Goal: Task Accomplishment & Management: Manage account settings

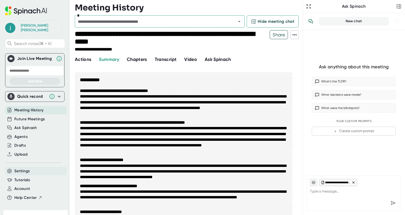
click at [26, 168] on span "Settings" at bounding box center [22, 171] width 16 height 6
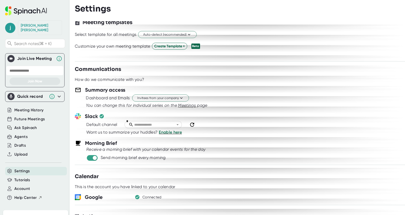
scroll to position [177, 0]
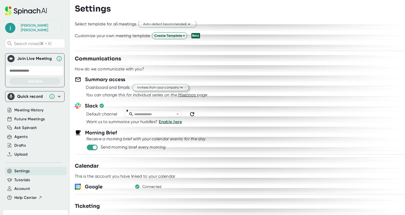
click at [160, 89] on span "Invitees from your company" at bounding box center [160, 87] width 47 height 5
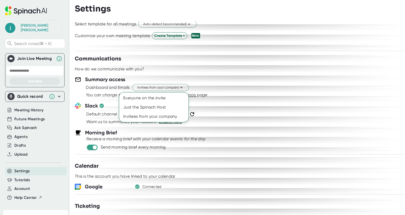
click at [297, 91] on div at bounding box center [202, 107] width 405 height 215
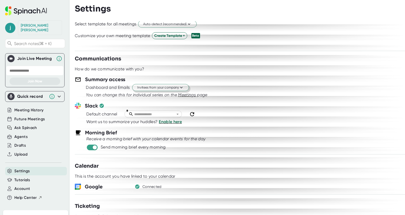
click at [175, 87] on span "Invitees from your company" at bounding box center [160, 87] width 47 height 5
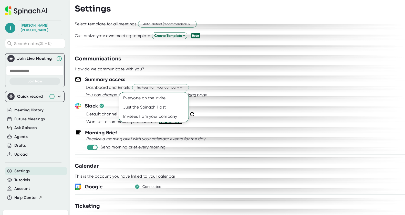
click at [229, 85] on div at bounding box center [202, 107] width 405 height 215
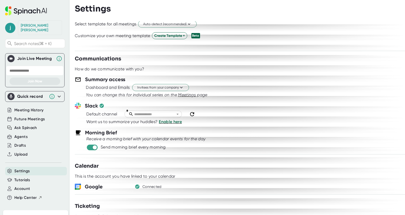
click at [186, 94] on span "Meetings" at bounding box center [187, 94] width 18 height 5
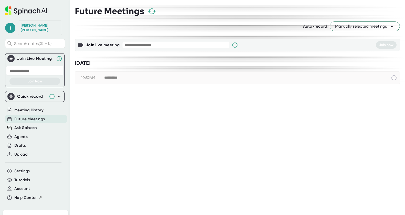
click at [392, 78] on icon at bounding box center [393, 77] width 5 height 5
click at [273, 118] on div "**********" at bounding box center [240, 107] width 330 height 215
click at [23, 168] on span "Settings" at bounding box center [22, 171] width 16 height 6
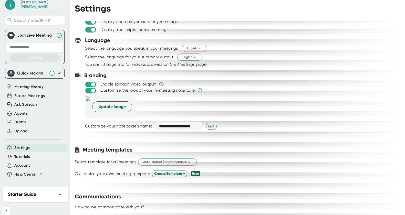
scroll to position [45, 0]
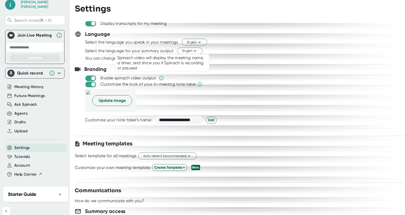
click at [161, 78] on icon at bounding box center [161, 78] width 5 height 5
click at [243, 101] on div "Update image" at bounding box center [245, 100] width 320 height 23
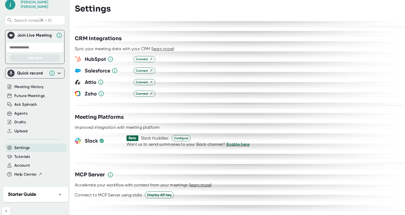
scroll to position [570, 0]
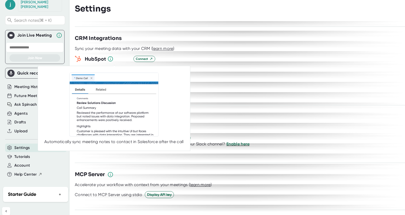
click at [115, 67] on icon at bounding box center [115, 70] width 6 height 6
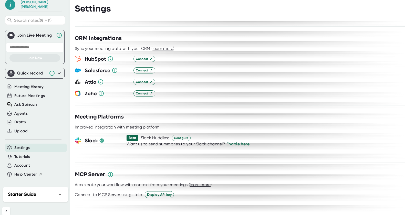
click at [249, 67] on div "Salesforce Connect" at bounding box center [240, 71] width 330 height 8
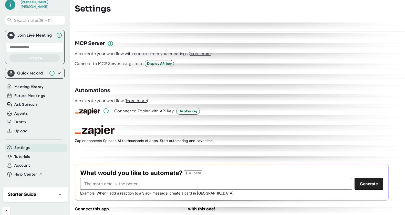
scroll to position [716, 0]
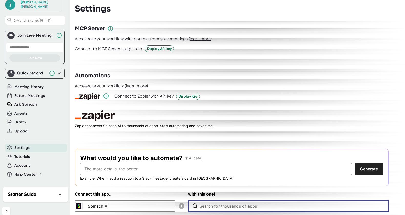
click at [209, 201] on input "Type to search for an app to connect" at bounding box center [290, 206] width 180 height 11
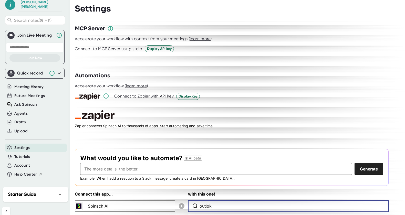
scroll to position [724, 0]
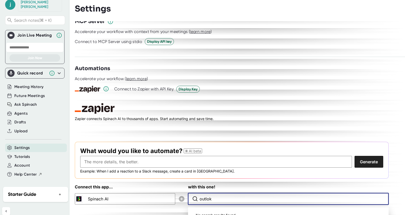
click at [215, 193] on input "outlok" at bounding box center [290, 198] width 180 height 11
click at [208, 193] on input "outlok" at bounding box center [290, 198] width 180 height 11
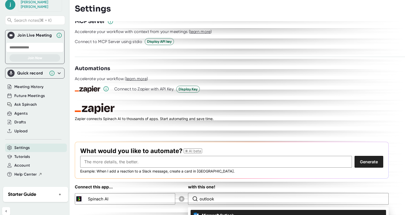
click at [232, 213] on span "Microsoft Outlook" at bounding box center [218, 215] width 32 height 5
type input "Microsoft Outlook"
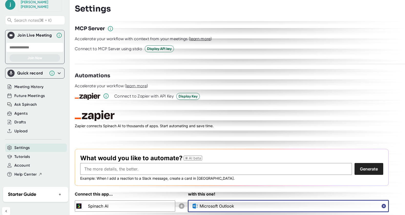
click at [382, 204] on icon "button" at bounding box center [383, 206] width 4 height 4
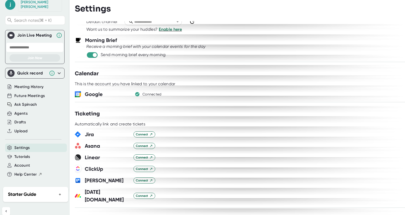
scroll to position [265, 0]
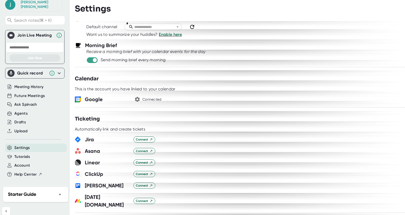
click at [140, 100] on icon "button" at bounding box center [137, 99] width 6 height 6
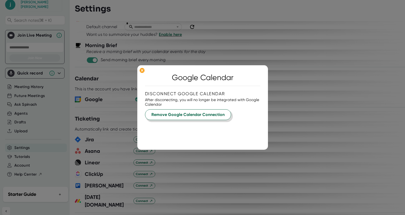
click at [176, 119] on button "Remove Google Calendar Connection" at bounding box center [188, 114] width 86 height 11
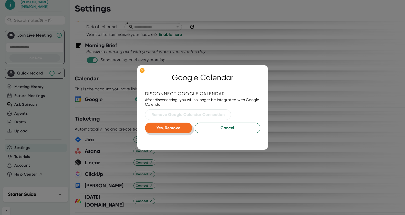
click at [175, 127] on span "Yes, Remove" at bounding box center [168, 127] width 24 height 5
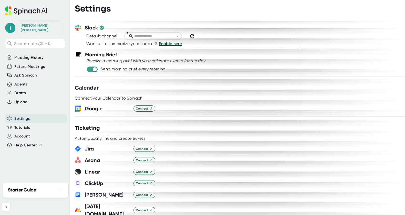
scroll to position [0, 0]
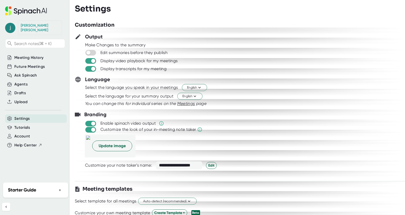
click at [9, 26] on span "j" at bounding box center [10, 28] width 10 height 10
click at [22, 59] on b "Logout" at bounding box center [22, 59] width 11 height 4
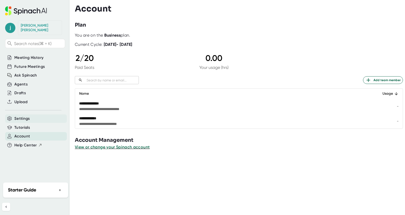
click at [30, 114] on div "Settings" at bounding box center [36, 118] width 62 height 8
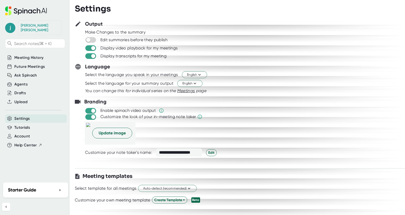
scroll to position [16, 0]
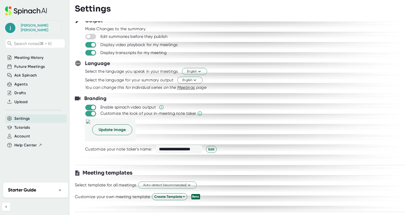
click at [260, 101] on div "Branding" at bounding box center [240, 99] width 330 height 8
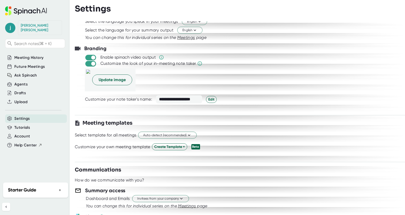
scroll to position [0, 0]
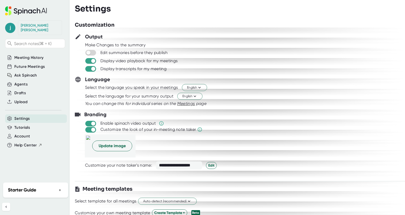
click at [391, 179] on div "**********" at bounding box center [240, 118] width 330 height 194
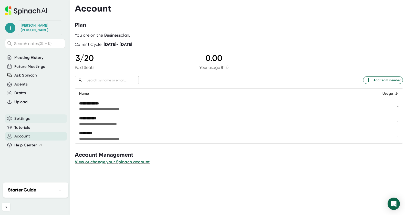
click at [30, 114] on div "Settings" at bounding box center [36, 118] width 62 height 8
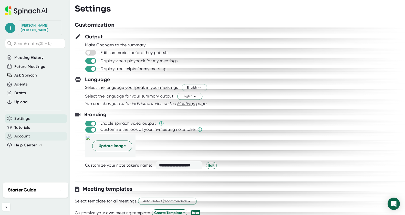
click at [18, 133] on span "Account" at bounding box center [22, 136] width 16 height 6
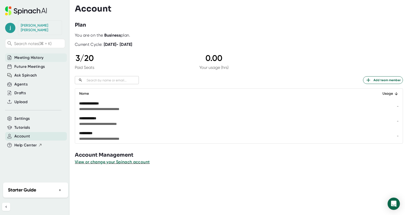
click at [30, 55] on span "Meeting History" at bounding box center [28, 58] width 29 height 6
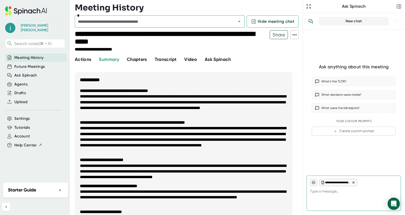
click at [370, 169] on div "Ask anything about this meeting What’s the TLDR? What decisions were made? What…" at bounding box center [353, 101] width 102 height 142
type textarea "x"
click at [21, 116] on span "Settings" at bounding box center [22, 119] width 16 height 6
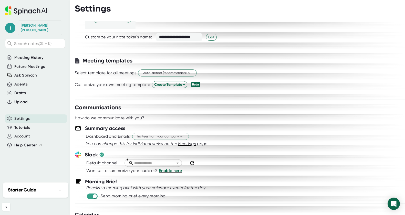
scroll to position [149, 0]
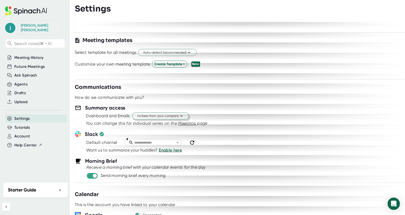
click at [153, 116] on span "Invitees from your company" at bounding box center [160, 116] width 47 height 5
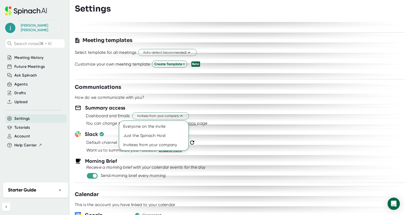
click at [278, 112] on div at bounding box center [202, 107] width 405 height 215
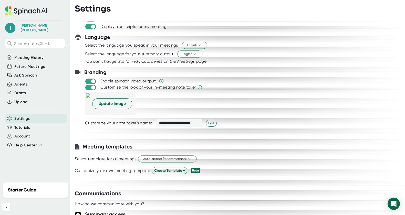
scroll to position [0, 0]
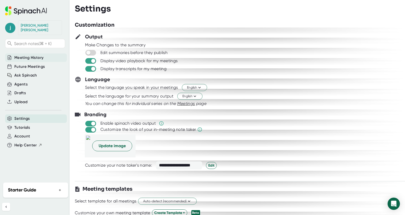
click at [28, 55] on span "Meeting History" at bounding box center [28, 58] width 29 height 6
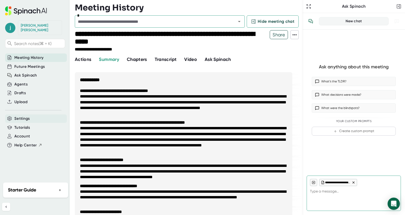
type textarea "x"
click at [22, 116] on span "Settings" at bounding box center [22, 119] width 16 height 6
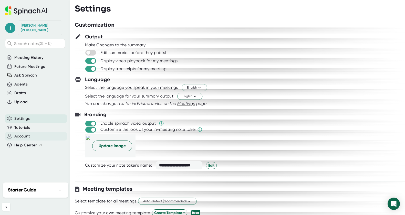
click at [24, 133] on span "Account" at bounding box center [22, 136] width 16 height 6
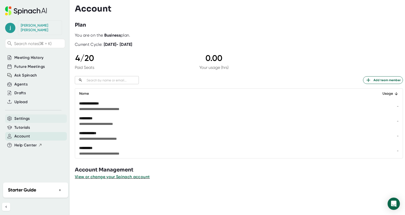
click at [25, 116] on span "Settings" at bounding box center [22, 119] width 16 height 6
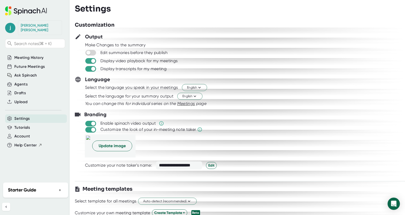
click at [274, 141] on div "Update image" at bounding box center [245, 145] width 320 height 23
click at [30, 132] on div "Account" at bounding box center [36, 136] width 62 height 8
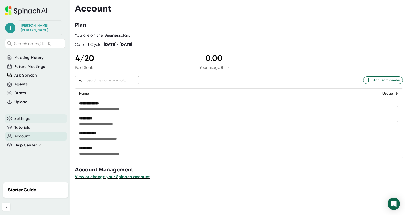
click at [25, 116] on span "Settings" at bounding box center [22, 119] width 16 height 6
click at [37, 114] on div "Settings" at bounding box center [36, 118] width 62 height 8
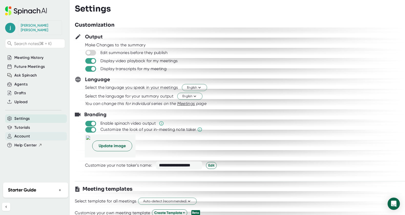
click at [22, 133] on span "Account" at bounding box center [22, 136] width 16 height 6
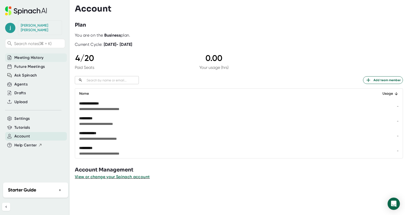
click at [37, 55] on span "Meeting History" at bounding box center [28, 58] width 29 height 6
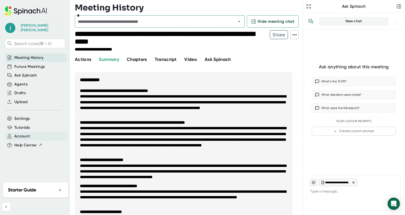
type textarea "x"
click at [27, 133] on span "Account" at bounding box center [22, 136] width 16 height 6
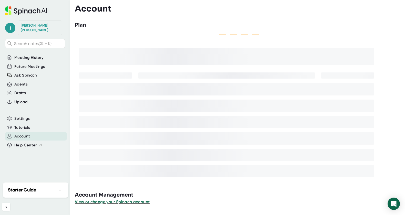
drag, startPoint x: 27, startPoint y: 133, endPoint x: 162, endPoint y: 148, distance: 136.0
click at [27, 133] on span "Account" at bounding box center [22, 136] width 16 height 6
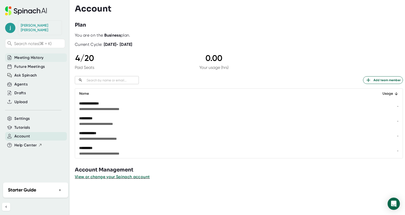
click at [24, 55] on span "Meeting History" at bounding box center [28, 58] width 29 height 6
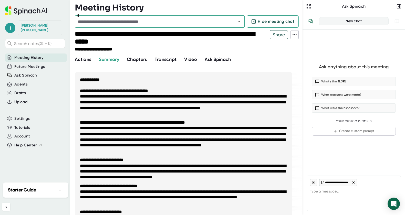
type textarea "x"
